Goal: Transaction & Acquisition: Download file/media

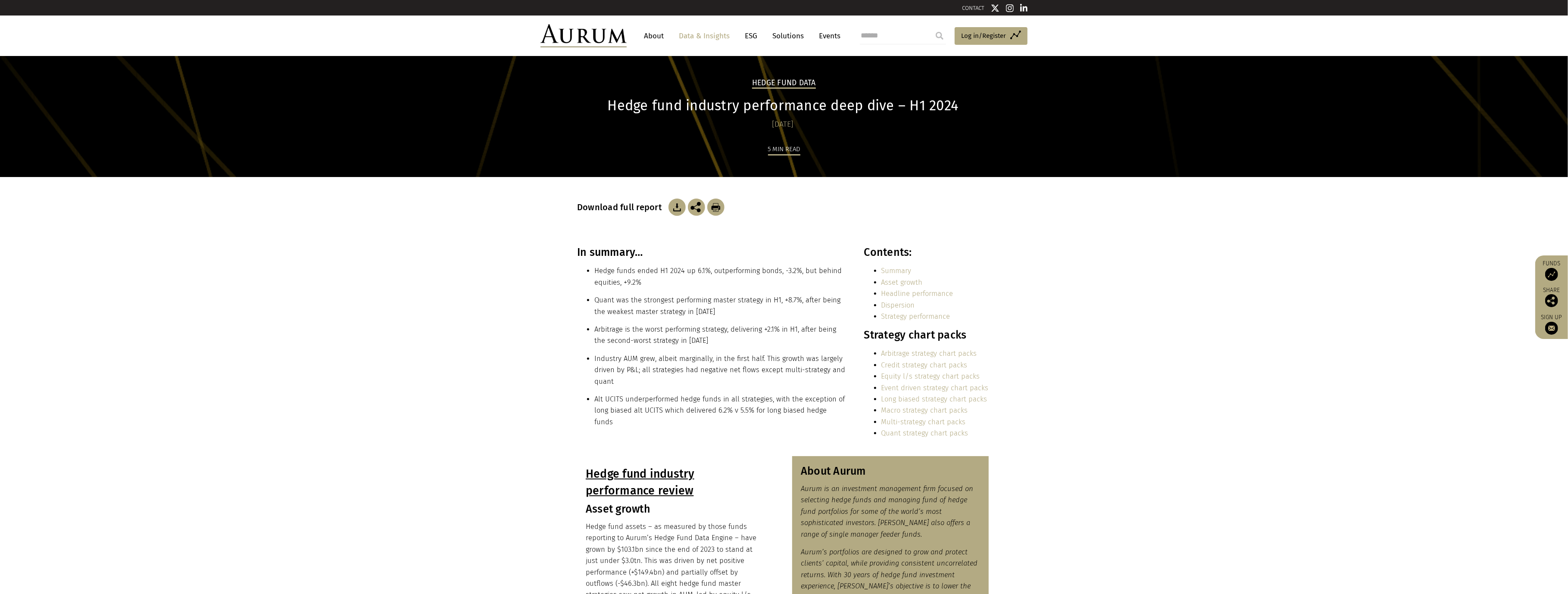
click at [694, 35] on link "Data & Insights" at bounding box center [704, 35] width 59 height 16
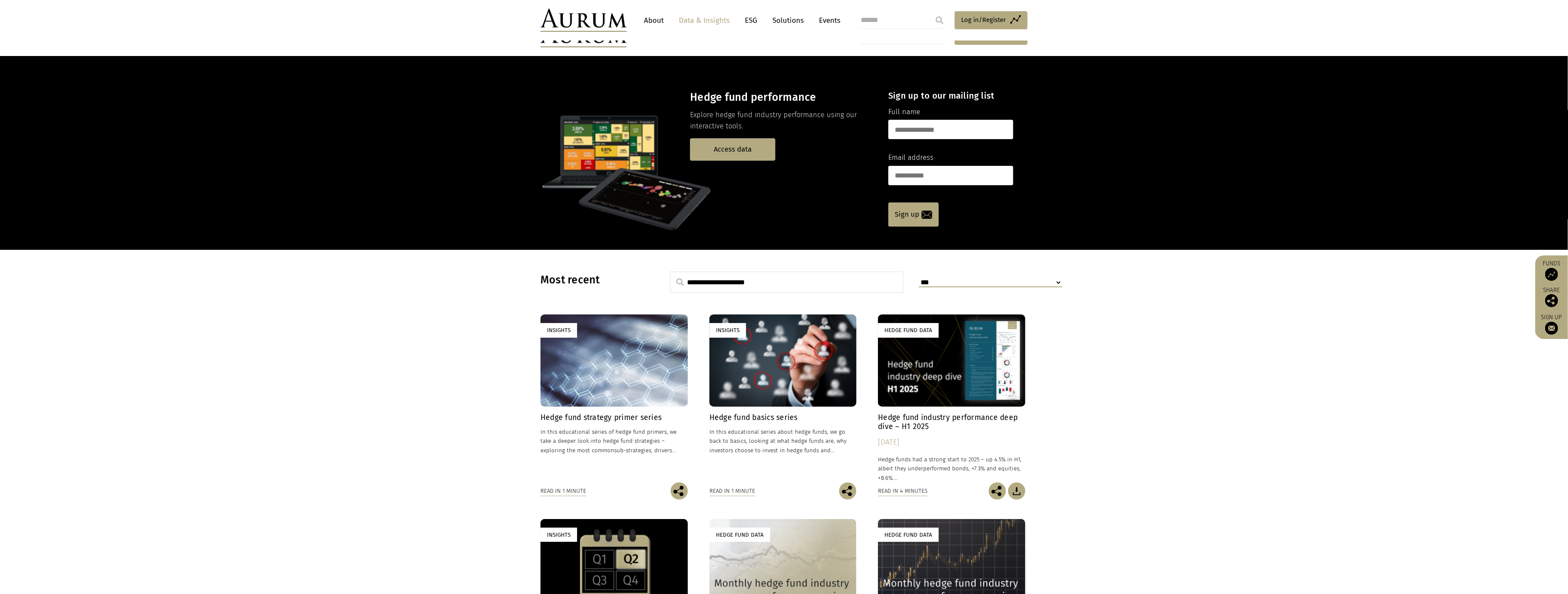
scroll to position [115, 0]
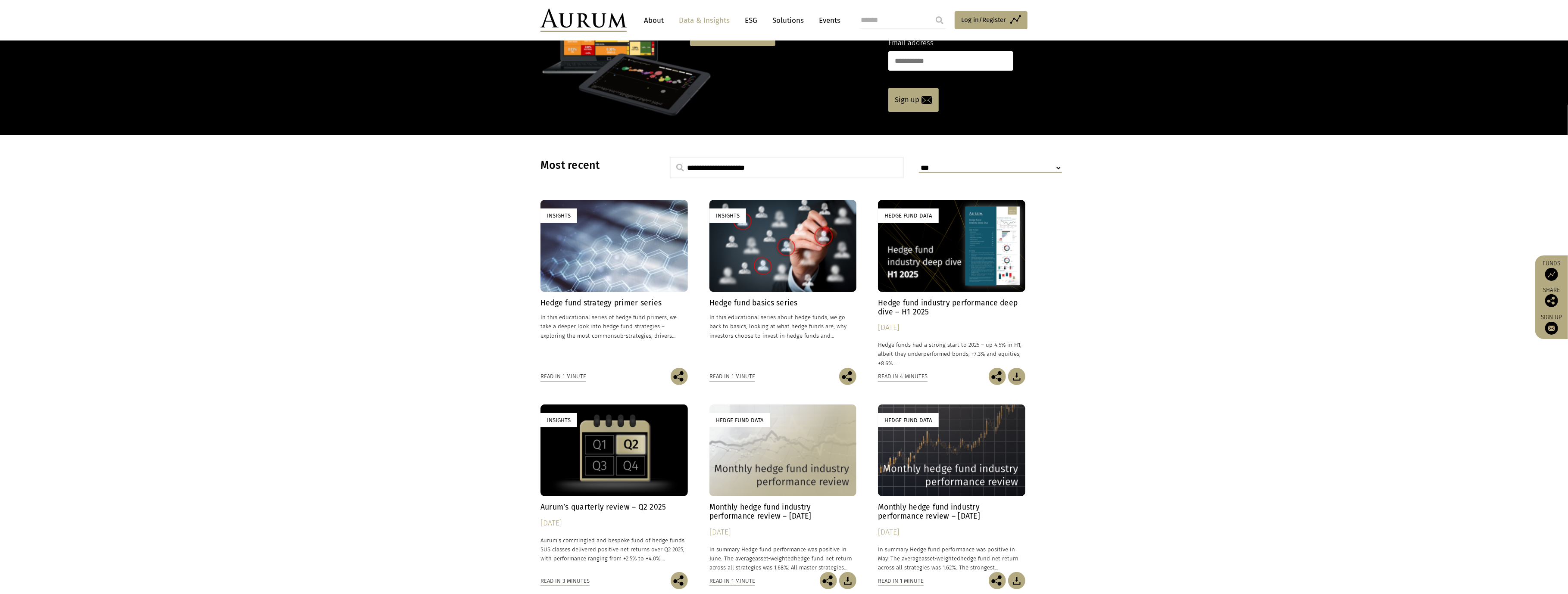
click at [924, 304] on h4 "Hedge fund industry performance deep dive – H1 2025" at bounding box center [951, 307] width 147 height 18
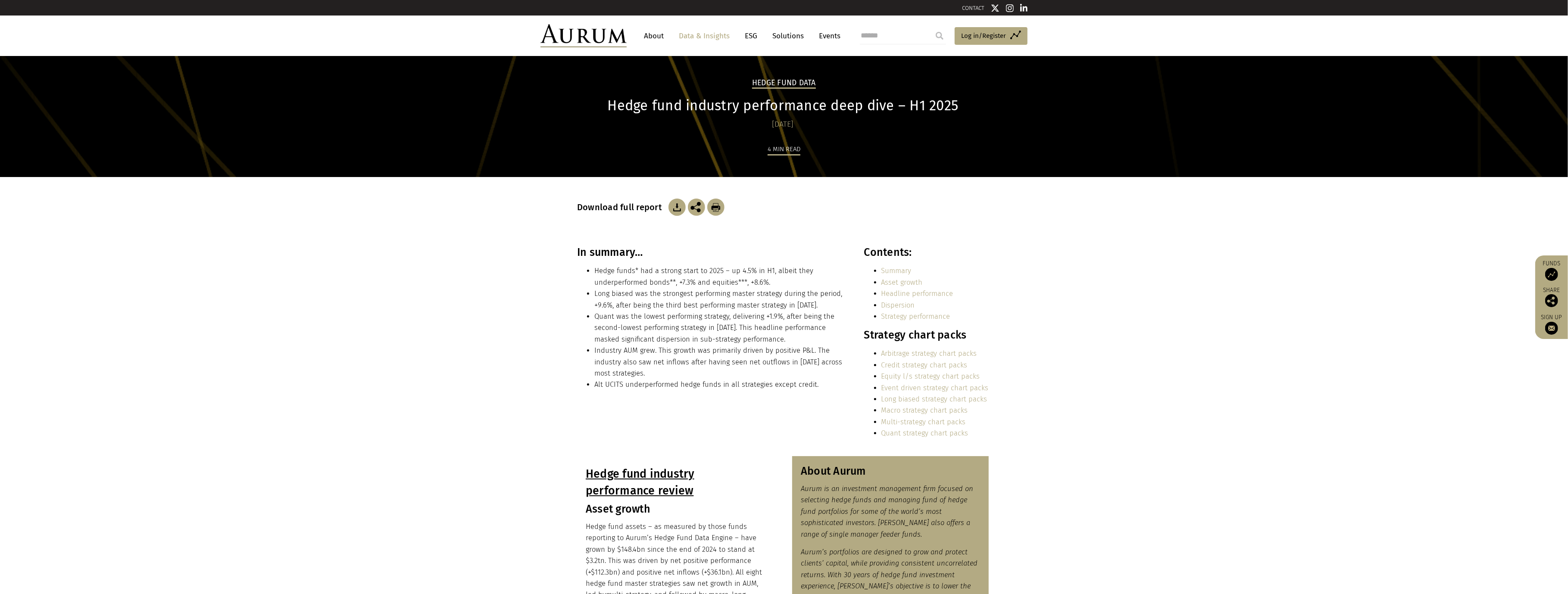
click at [674, 209] on img at bounding box center [677, 208] width 17 height 17
